Goal: Book appointment/travel/reservation

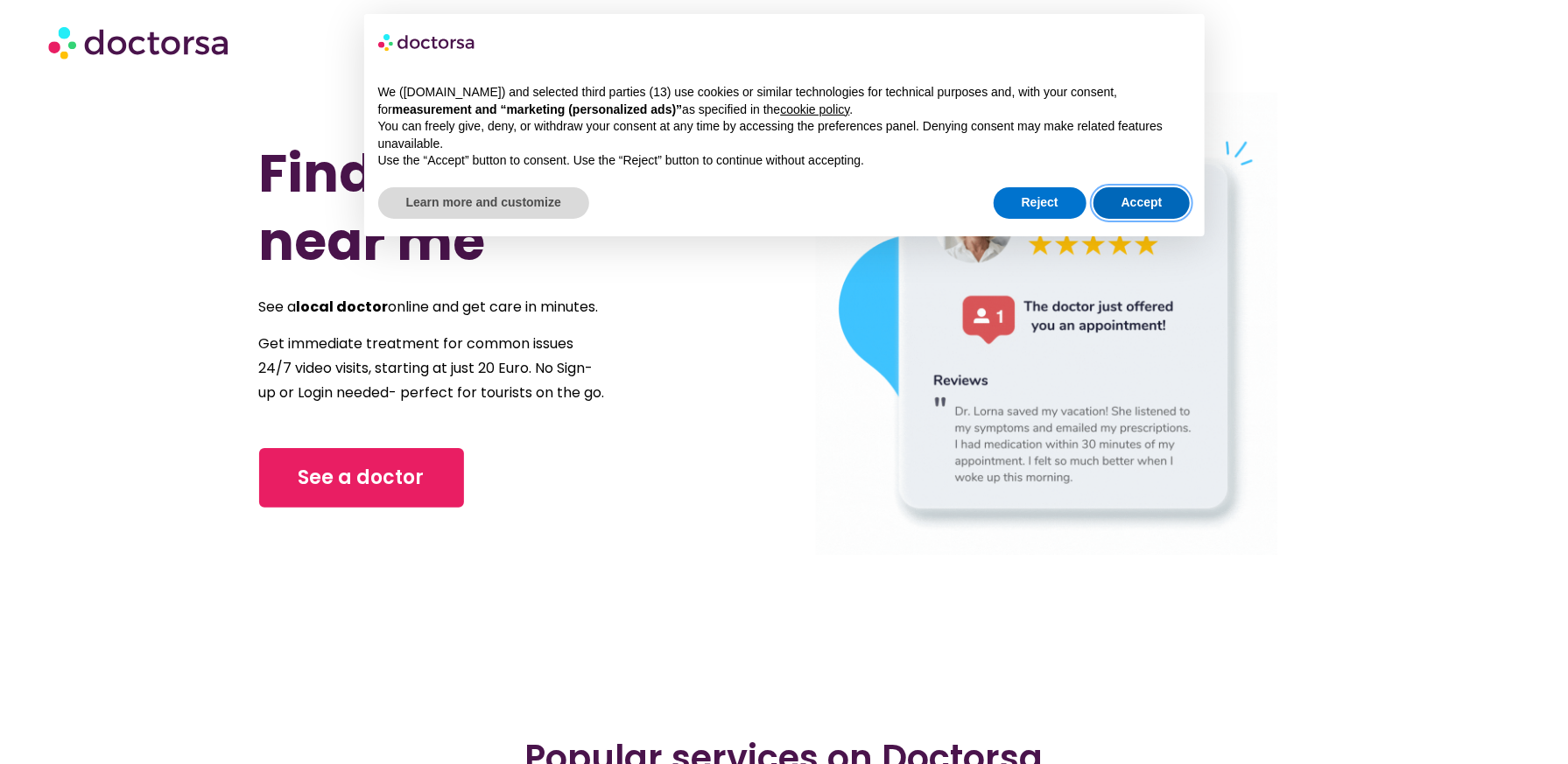
click at [1144, 208] on button "Accept" at bounding box center [1142, 203] width 98 height 32
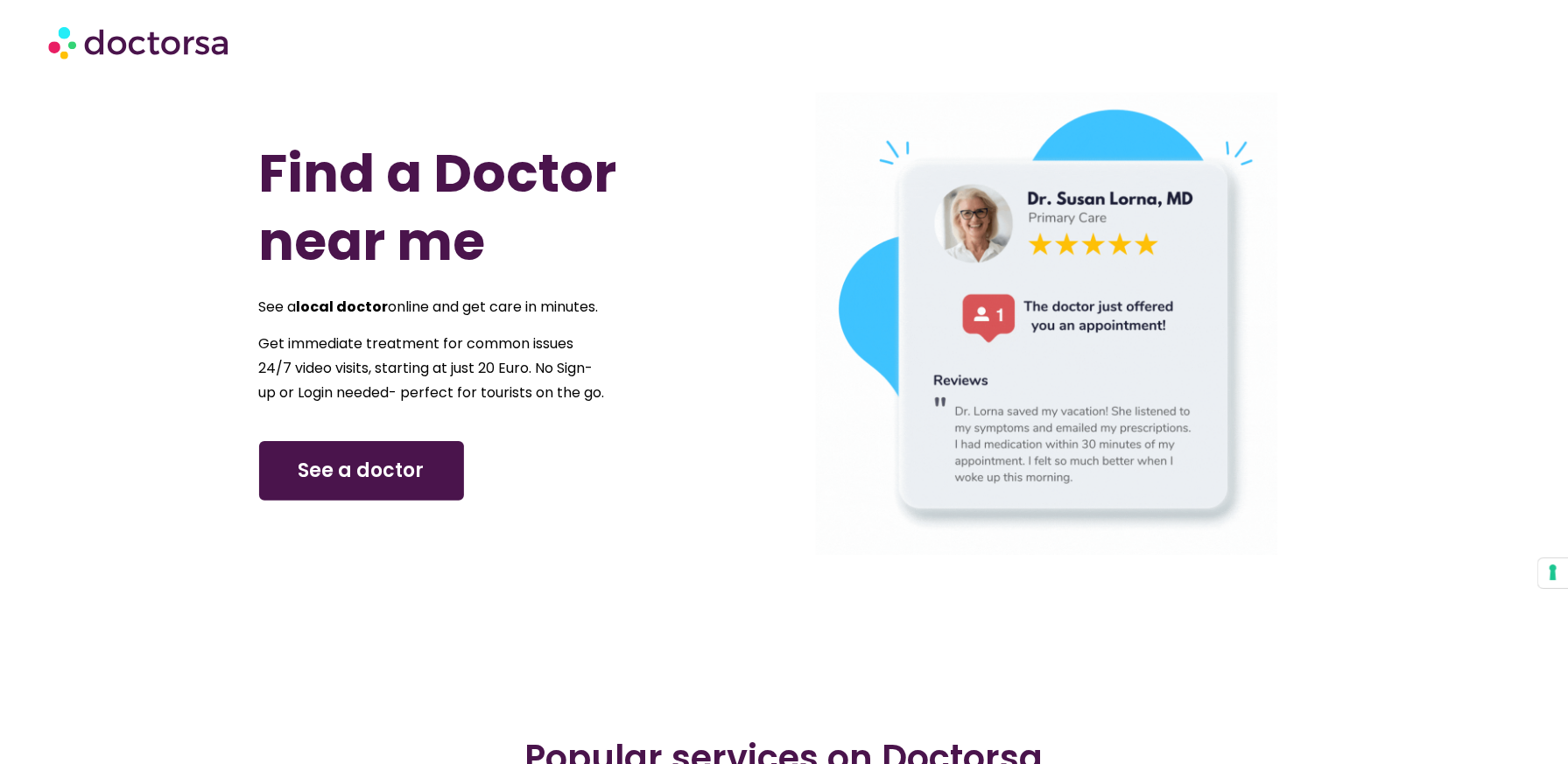
click at [335, 485] on span "See a doctor" at bounding box center [361, 471] width 126 height 28
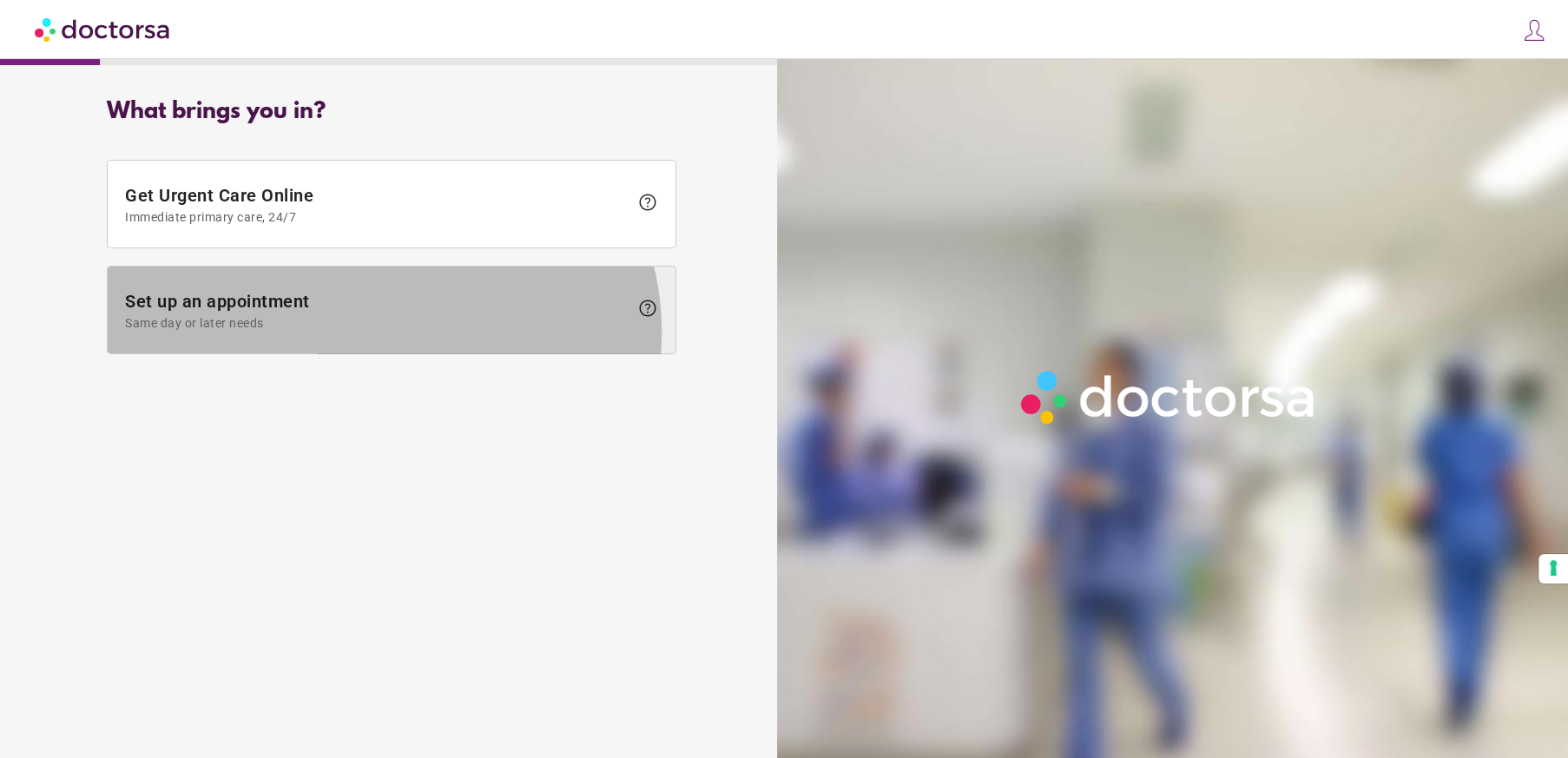
click at [372, 330] on span "Set up an appointment Same day or later needs" at bounding box center [377, 311] width 504 height 39
